Goal: Entertainment & Leisure: Consume media (video, audio)

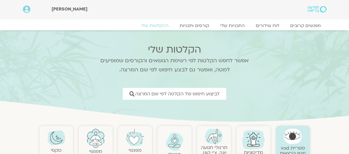
click at [155, 106] on div at bounding box center [174, 108] width 163 height 14
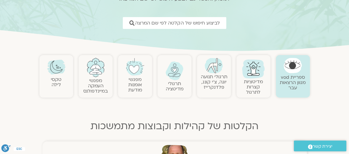
scroll to position [74, 0]
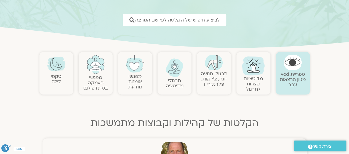
click at [252, 79] on link "מדיטציות קצרות לתרגול" at bounding box center [253, 84] width 19 height 17
click at [249, 87] on link "מדיטציות קצרות לתרגול" at bounding box center [253, 84] width 19 height 17
click at [248, 86] on link "מדיטציות קצרות לתרגול" at bounding box center [253, 84] width 19 height 17
click at [248, 84] on link "מדיטציות קצרות לתרגול" at bounding box center [253, 84] width 19 height 17
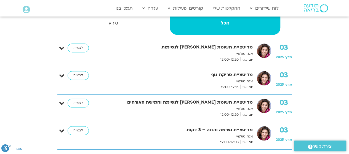
scroll to position [145, 0]
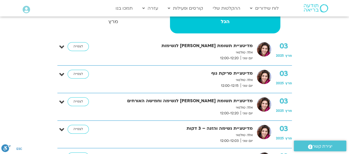
click at [174, 108] on p "אלה טולנאי" at bounding box center [180, 108] width 145 height 6
click at [175, 108] on p "אלה טולנאי" at bounding box center [180, 108] width 145 height 6
click at [76, 100] on link "לצפייה" at bounding box center [78, 101] width 21 height 9
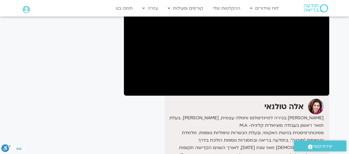
scroll to position [76, 0]
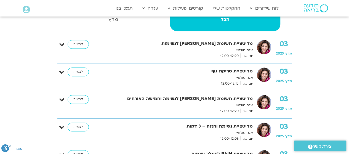
click at [236, 73] on strong "מדיטציית סריקת גוף" at bounding box center [180, 71] width 145 height 7
click at [226, 78] on p "אלה טולנאי" at bounding box center [180, 78] width 145 height 6
click at [78, 72] on link "לצפייה" at bounding box center [78, 72] width 21 height 9
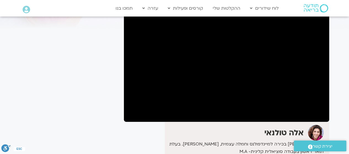
scroll to position [50, 0]
